Goal: Task Accomplishment & Management: Complete application form

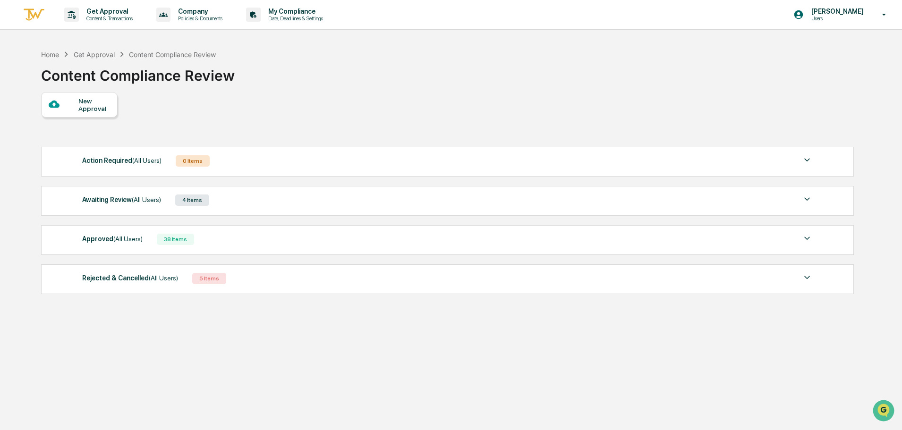
click at [143, 237] on div "Approved (All Users) 38 Items" at bounding box center [447, 239] width 731 height 13
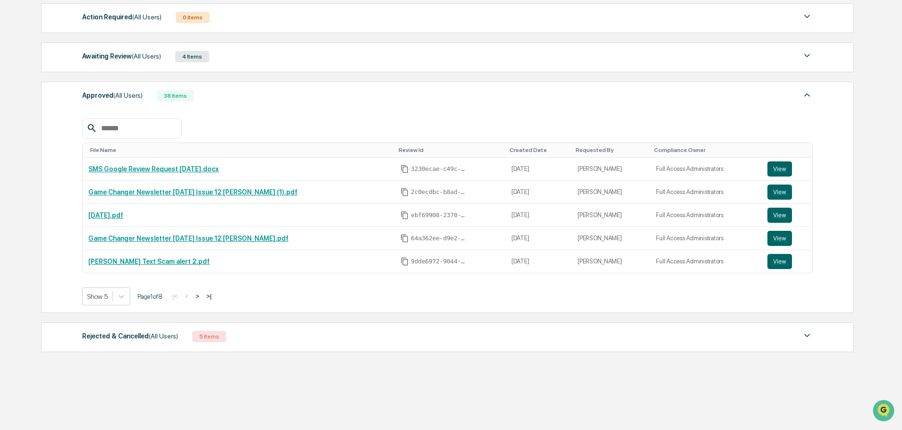
scroll to position [151, 0]
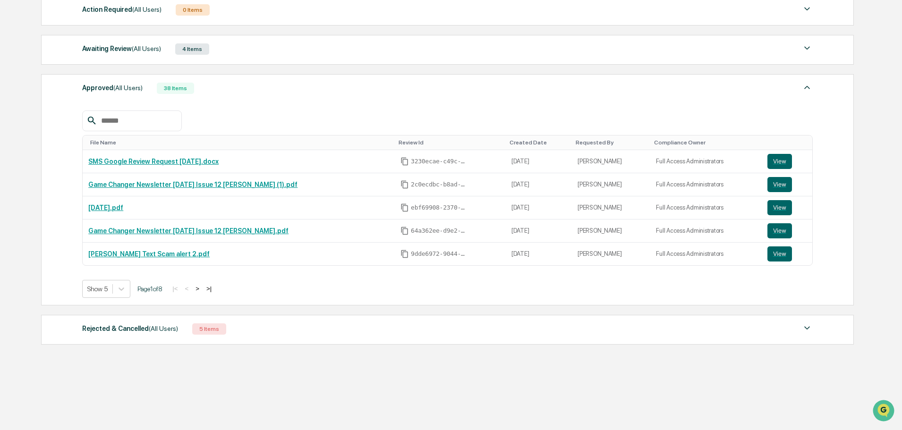
click at [202, 290] on button ">" at bounding box center [197, 289] width 9 height 8
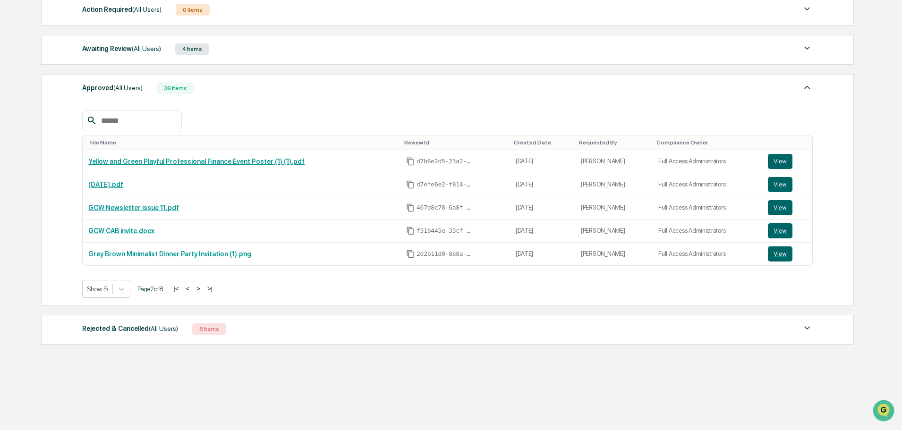
click at [215, 291] on button ">|" at bounding box center [209, 289] width 11 height 8
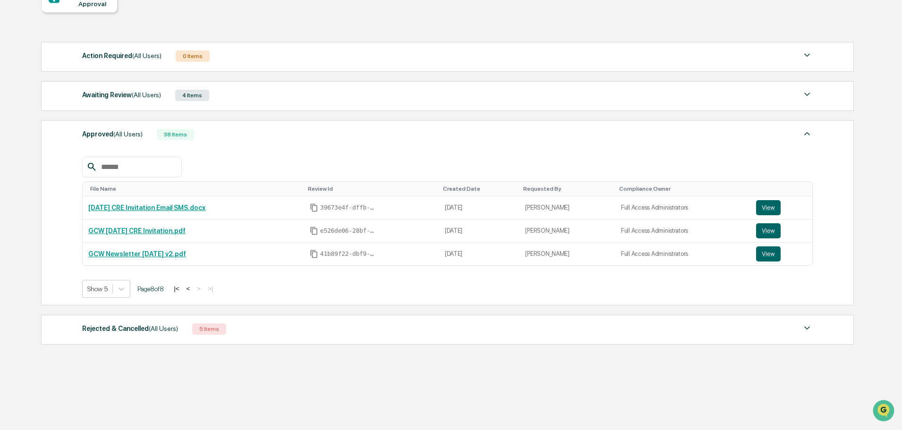
scroll to position [105, 0]
click at [192, 291] on button "<" at bounding box center [187, 289] width 9 height 8
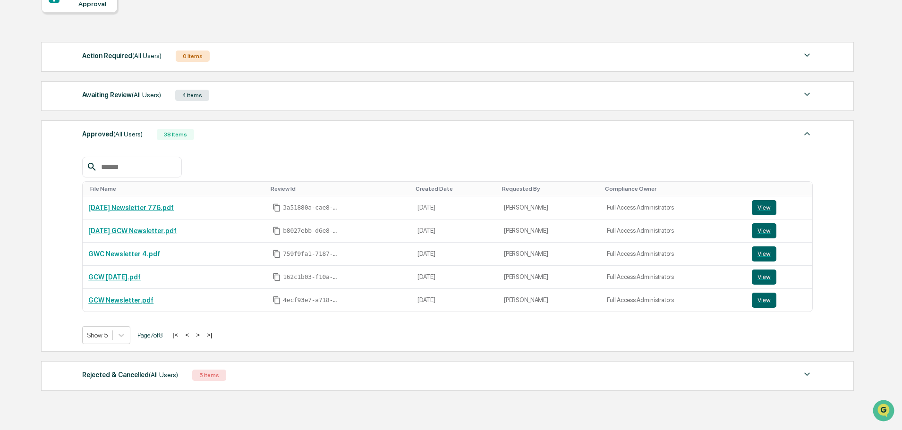
click at [192, 337] on button "<" at bounding box center [186, 335] width 9 height 8
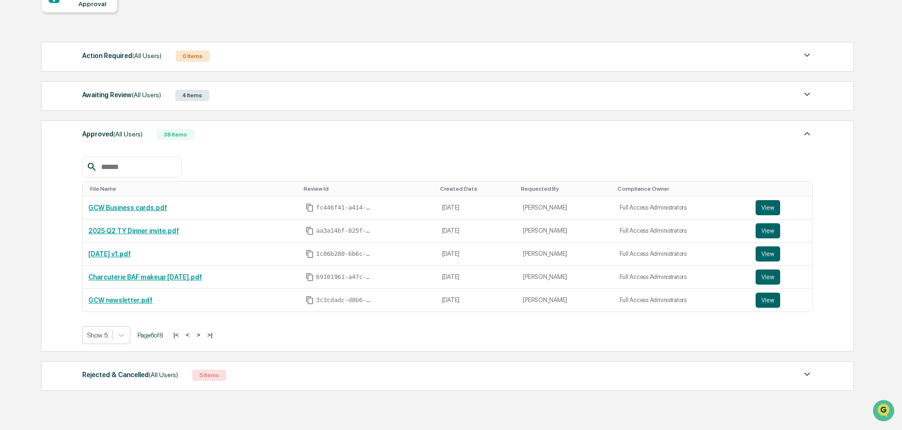
click at [192, 337] on button "<" at bounding box center [187, 335] width 9 height 8
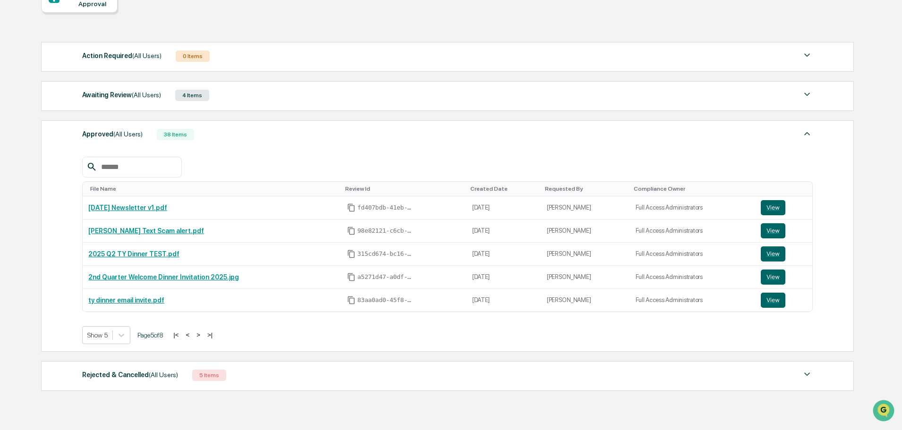
click at [192, 337] on button "<" at bounding box center [187, 335] width 9 height 8
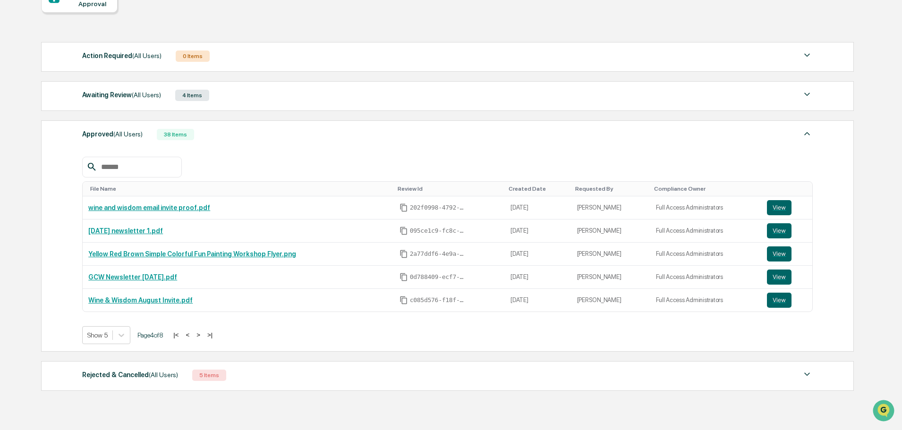
click at [192, 337] on button "<" at bounding box center [187, 335] width 9 height 8
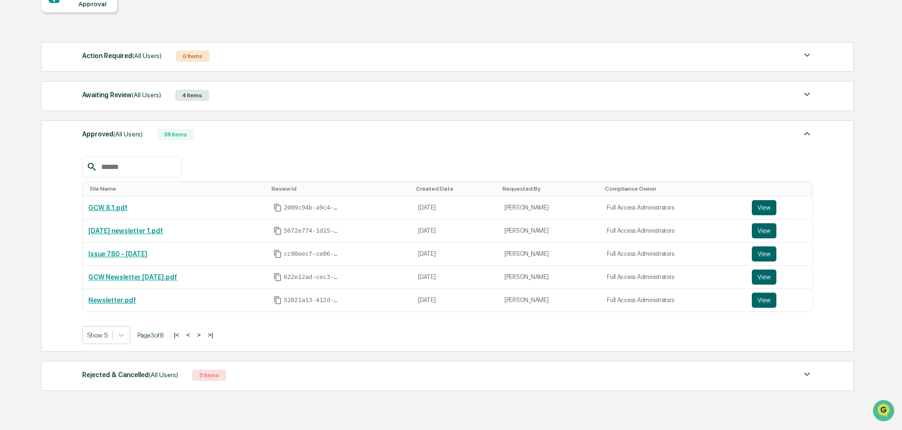
click at [192, 337] on button "<" at bounding box center [187, 335] width 9 height 8
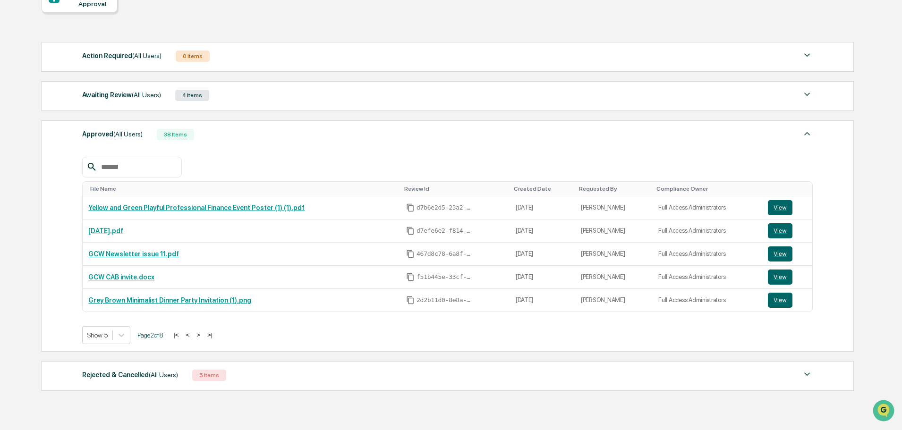
click at [192, 337] on button "<" at bounding box center [187, 335] width 9 height 8
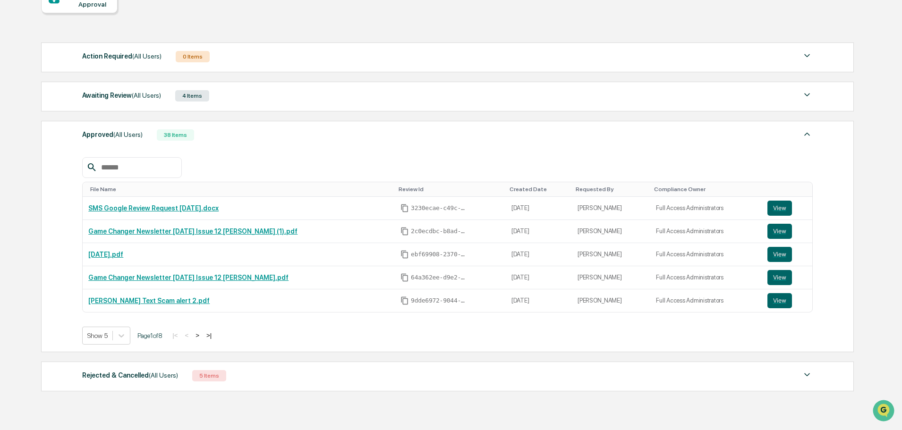
scroll to position [0, 0]
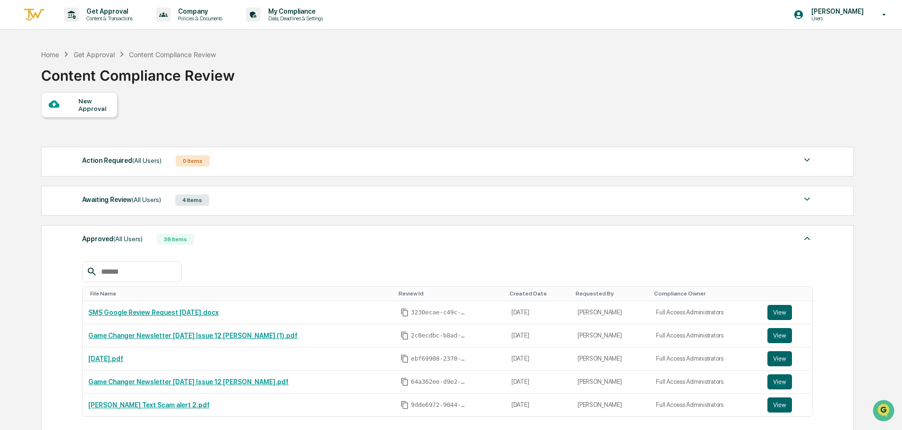
click at [85, 103] on div "New Approval" at bounding box center [94, 104] width 32 height 15
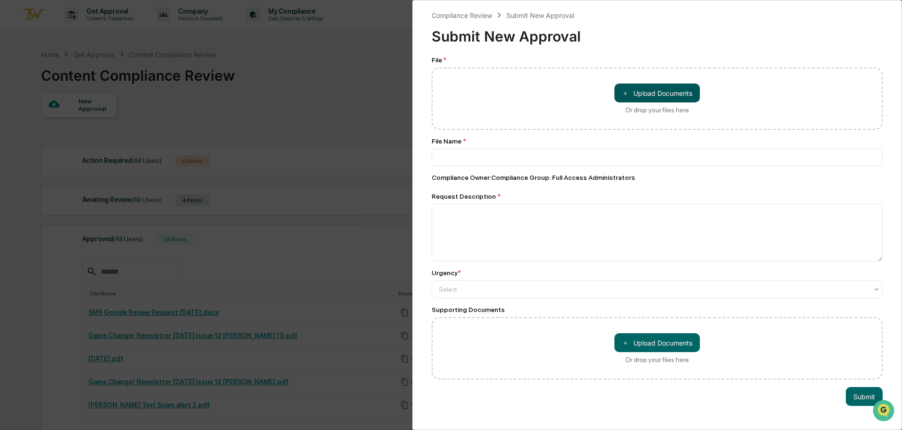
click at [652, 101] on button "＋ Upload Documents" at bounding box center [656, 93] width 85 height 19
type input "**********"
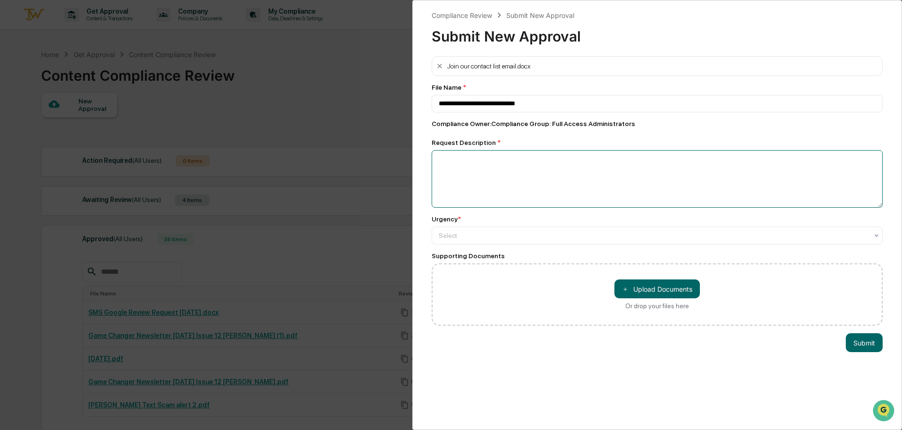
click at [526, 187] on textarea at bounding box center [657, 179] width 451 height 58
type textarea "*"
type textarea "**********"
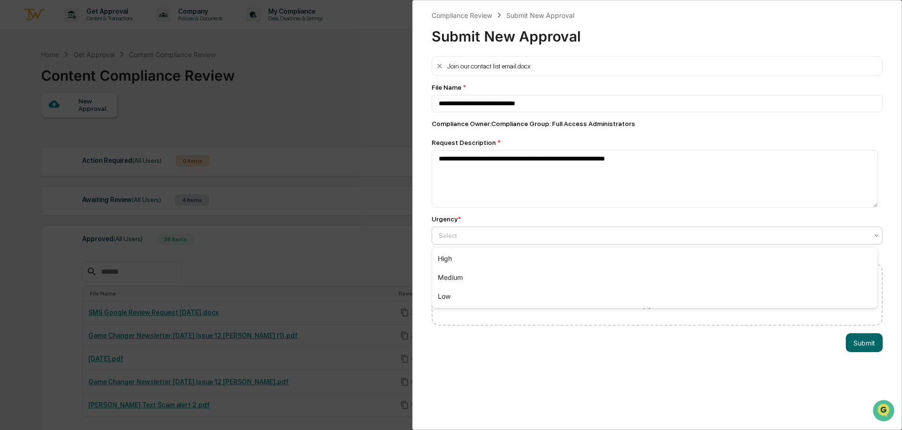
click at [515, 235] on div at bounding box center [653, 235] width 429 height 9
click at [488, 299] on div "Low" at bounding box center [654, 296] width 445 height 19
click at [867, 344] on button "Submit" at bounding box center [864, 342] width 37 height 19
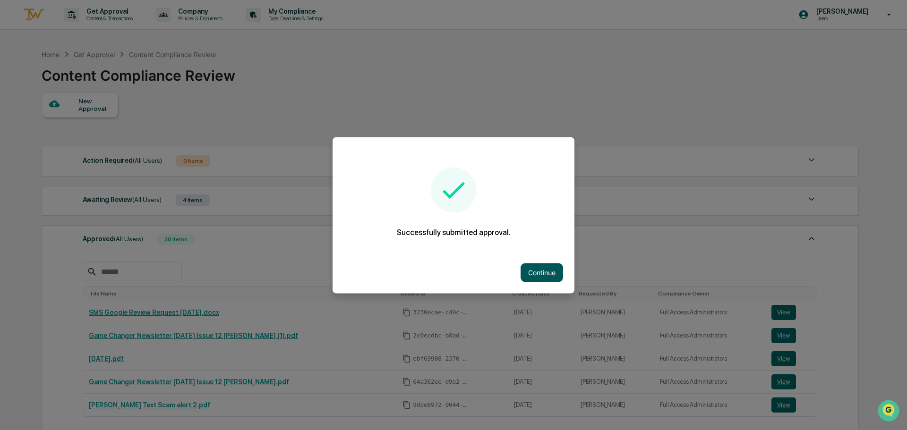
click at [548, 272] on button "Continue" at bounding box center [541, 272] width 43 height 19
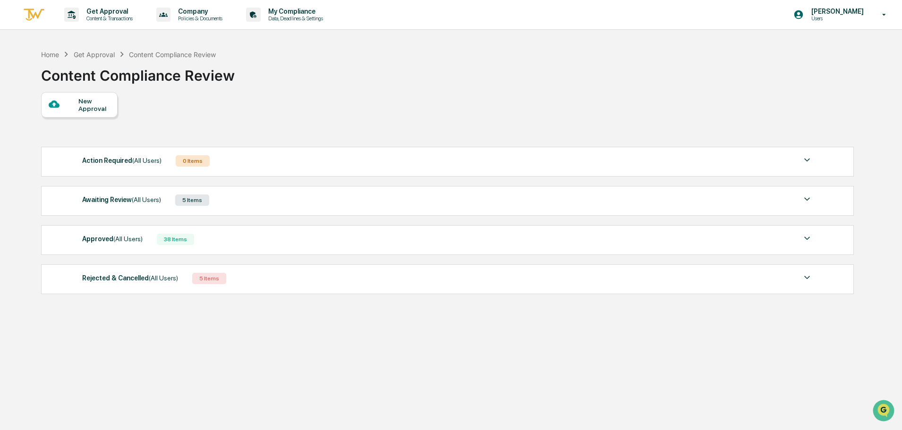
click at [238, 205] on div "Awaiting Review (All Users) 5 Items" at bounding box center [447, 200] width 731 height 13
